Goal: Task Accomplishment & Management: Complete application form

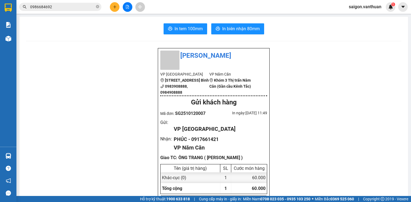
click at [114, 8] on icon "plus" at bounding box center [115, 7] width 4 height 4
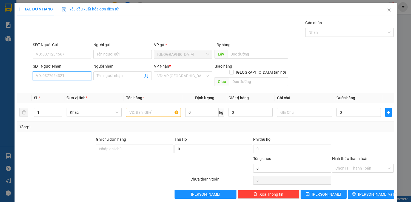
click at [76, 73] on input "SĐT Người Nhận" at bounding box center [62, 75] width 58 height 9
type input "0949622444"
drag, startPoint x: 65, startPoint y: 83, endPoint x: 58, endPoint y: 86, distance: 7.9
click at [66, 84] on div "0949622444 - TÙNG" at bounding box center [62, 86] width 58 height 9
type input "TÙNG"
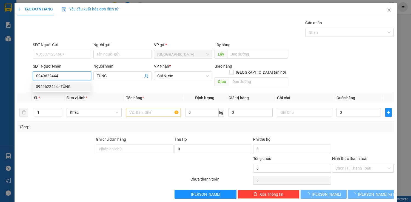
type input "60.000"
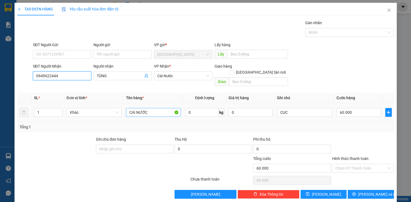
type input "0949622444"
click at [152, 108] on input "CÁI NƯỚC" at bounding box center [153, 112] width 55 height 9
type input "C"
type input "cục"
click at [335, 105] on td "60.000" at bounding box center [359, 112] width 49 height 18
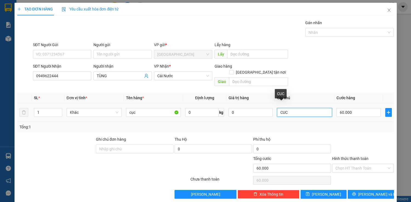
click at [310, 108] on input "CUC" at bounding box center [304, 112] width 55 height 9
type input "C"
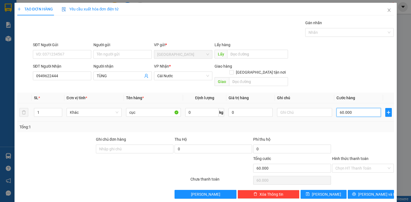
type input "0"
click at [344, 108] on input "0" at bounding box center [359, 112] width 44 height 9
type input "0"
type input "50"
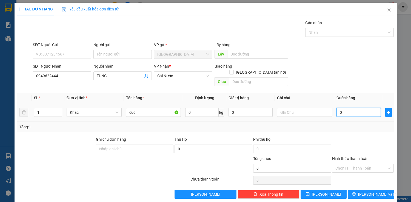
type input "50"
type input "500"
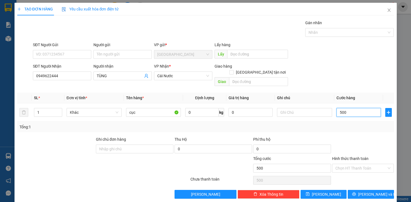
type input "5.000"
type input "50.000"
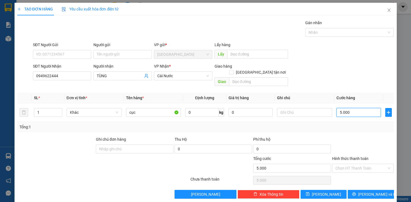
type input "50.000"
type input "500.000"
type input "50.000"
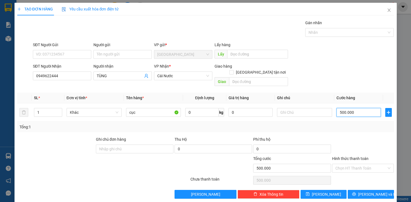
type input "50.000"
click at [366, 191] on span "[PERSON_NAME] và In" at bounding box center [377, 194] width 38 height 6
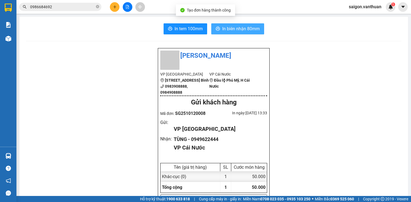
click at [255, 31] on span "In biên nhận 80mm" at bounding box center [241, 28] width 38 height 7
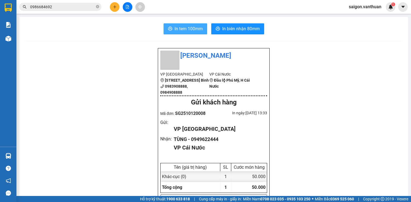
click at [196, 31] on span "In tem 100mm" at bounding box center [189, 28] width 28 height 7
click at [117, 4] on button at bounding box center [115, 7] width 10 height 10
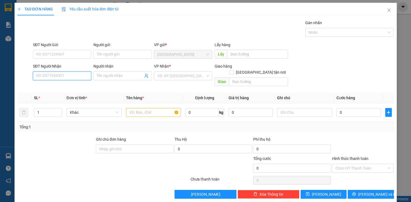
click at [57, 72] on input "SĐT Người Nhận" at bounding box center [62, 75] width 58 height 9
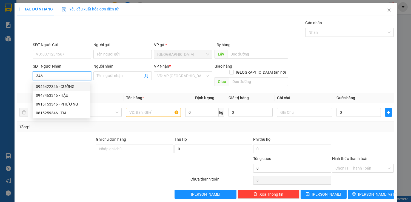
click at [65, 84] on div "0946422346 - CƯỜNG" at bounding box center [61, 86] width 51 height 6
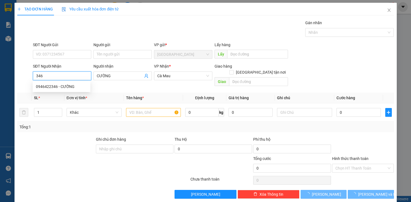
type input "0946422346"
type input "CƯỜNG"
type input "130.000"
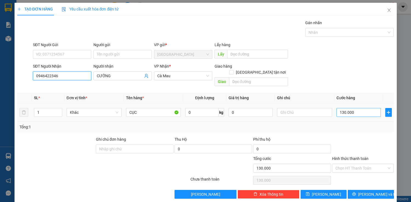
type input "0946422346"
click at [342, 108] on input "130.000" at bounding box center [359, 112] width 44 height 9
type input "0"
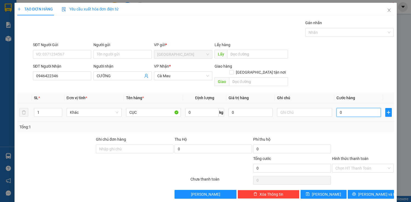
type input "90"
type input "900"
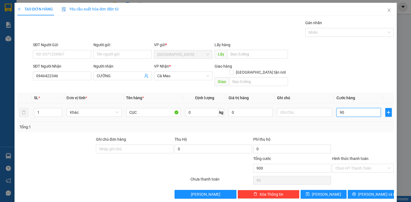
type input "900"
type input "9.000"
type input "90.000"
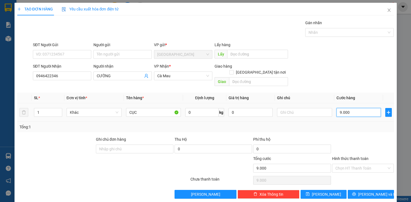
type input "90.000"
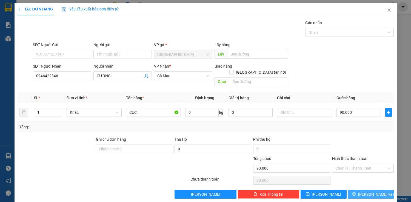
drag, startPoint x: 385, startPoint y: 185, endPoint x: 390, endPoint y: 187, distance: 5.7
click at [385, 189] on button "[PERSON_NAME] và In" at bounding box center [371, 193] width 46 height 9
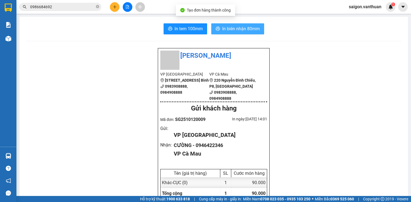
drag, startPoint x: 229, startPoint y: 24, endPoint x: 218, endPoint y: 24, distance: 11.0
click at [229, 24] on button "In biên nhận 80mm" at bounding box center [237, 28] width 53 height 11
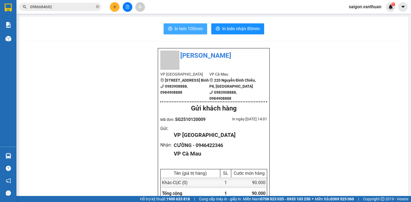
click at [189, 27] on span "In tem 100mm" at bounding box center [189, 28] width 28 height 7
